Goal: Information Seeking & Learning: Learn about a topic

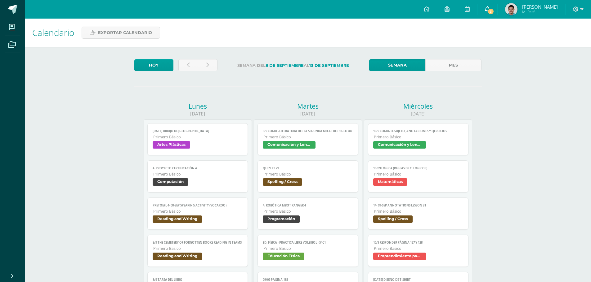
click at [490, 10] on icon at bounding box center [487, 9] width 5 height 6
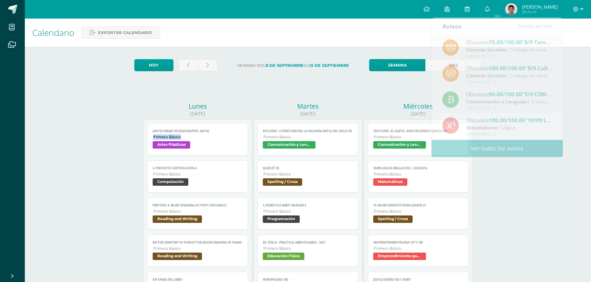
drag, startPoint x: 88, startPoint y: 139, endPoint x: 87, endPoint y: 143, distance: 4.7
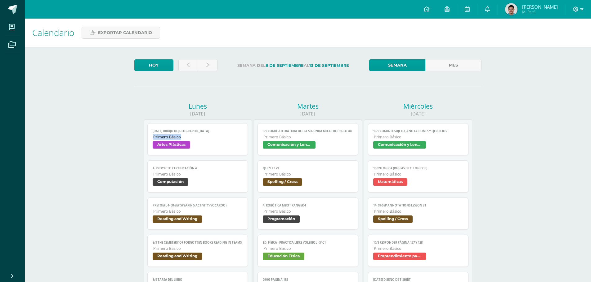
click at [192, 68] on link at bounding box center [188, 65] width 20 height 12
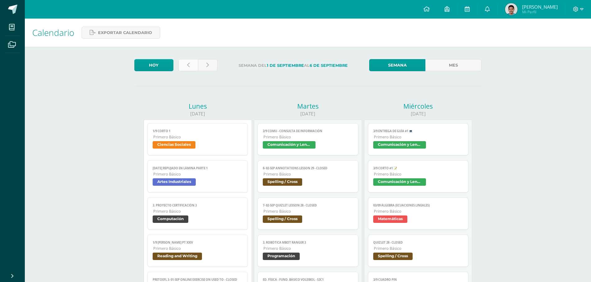
click at [191, 68] on link at bounding box center [188, 65] width 20 height 12
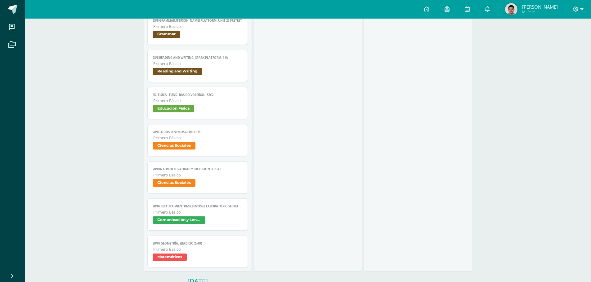
scroll to position [992, 0]
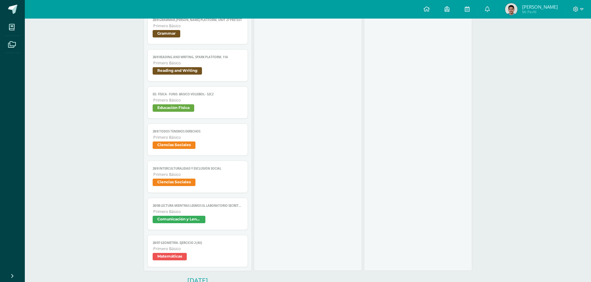
click at [231, 177] on span "Primero Básico" at bounding box center [198, 174] width 90 height 5
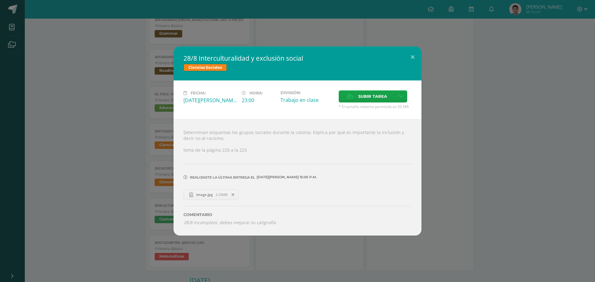
click at [440, 77] on div "28/8 Interculturalidad y exclusión social Ciencias Sociales Fecha: [DATE][PERSO…" at bounding box center [297, 141] width 590 height 189
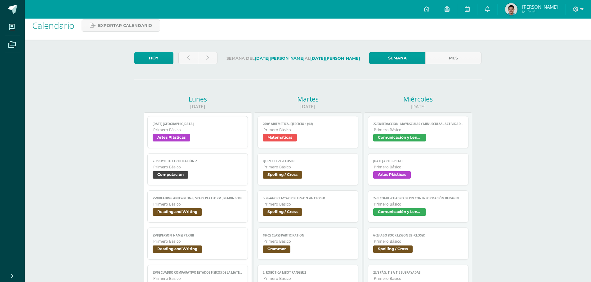
scroll to position [0, 0]
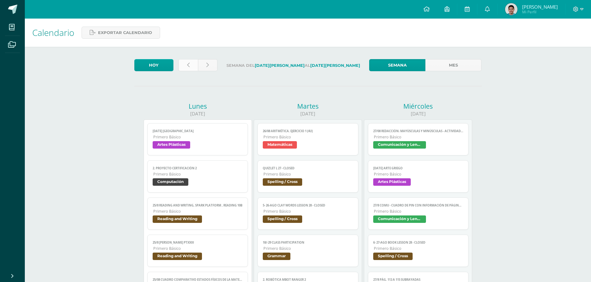
click at [188, 68] on link at bounding box center [188, 65] width 20 height 12
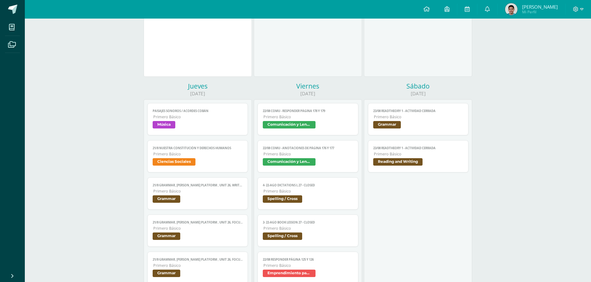
scroll to position [558, 0]
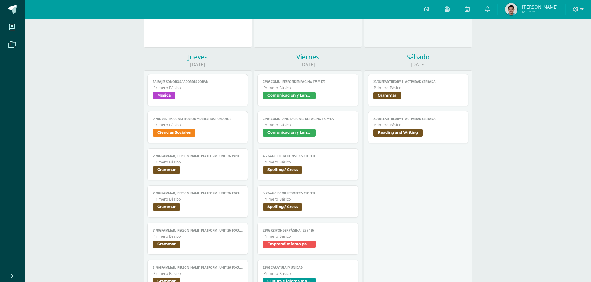
click at [311, 131] on span "Comunicación y Lenguaje" at bounding box center [289, 132] width 53 height 7
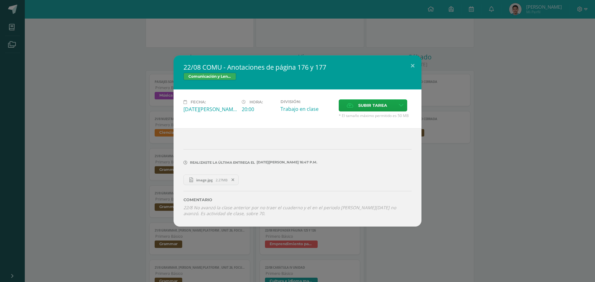
click at [540, 94] on div "22/08 COMU - Anotaciones de página 176 y 177 Comunicación y Lenguaje Fecha: Vie…" at bounding box center [297, 141] width 590 height 171
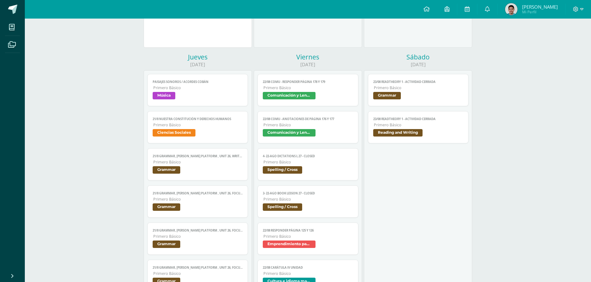
click at [332, 94] on span "Comunicación y Lenguaje" at bounding box center [308, 96] width 90 height 9
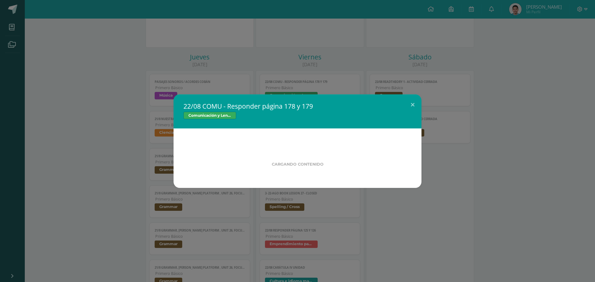
click at [416, 75] on div "22/08 COMU - Responder página 178 y 179 Comunicación y Lenguaje Cargando conten…" at bounding box center [297, 141] width 595 height 282
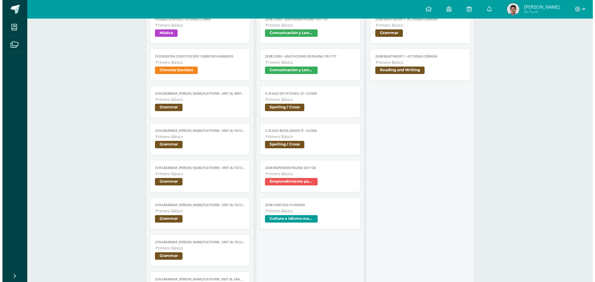
scroll to position [620, 0]
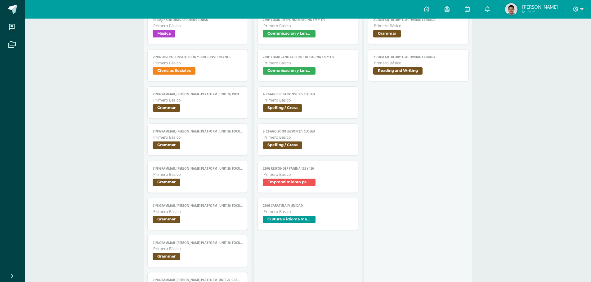
click at [317, 177] on span "Primero Básico" at bounding box center [308, 174] width 90 height 5
